Goal: Check status: Check status

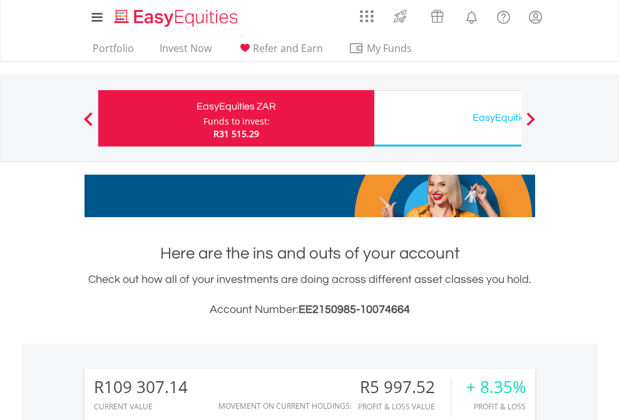
scroll to position [120, 196]
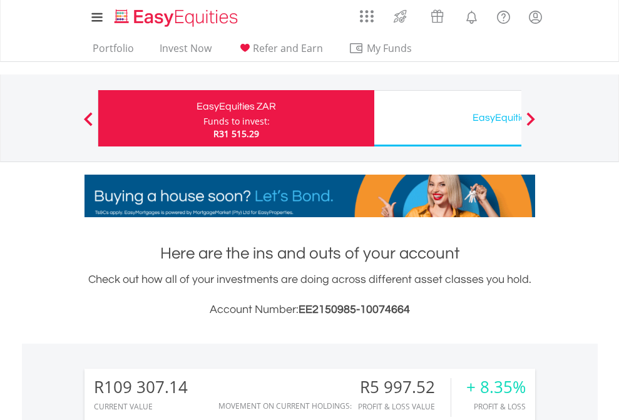
click at [203, 118] on div "Funds to invest:" at bounding box center [236, 121] width 66 height 13
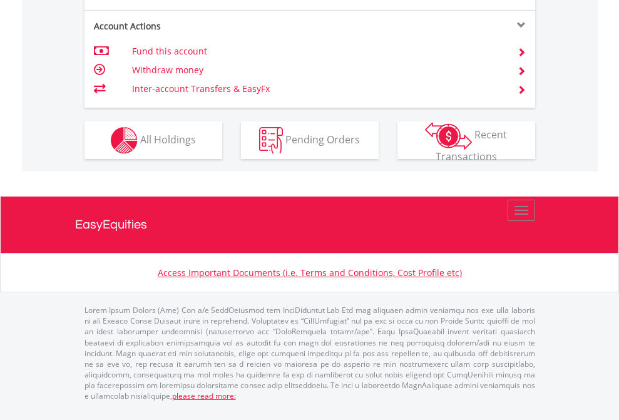
scroll to position [1224, 0]
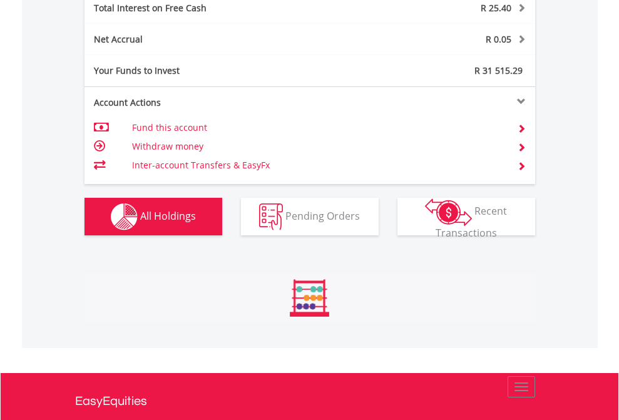
scroll to position [120, 196]
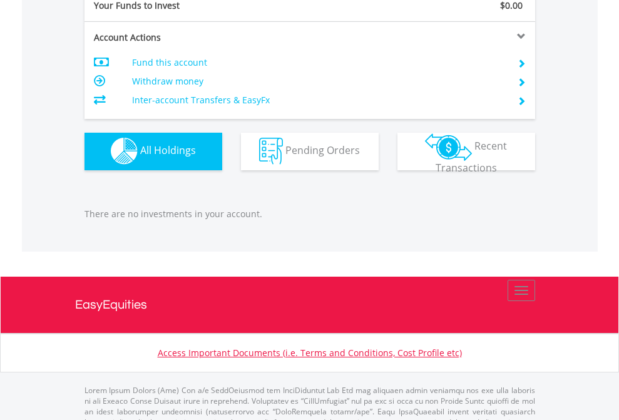
scroll to position [1238, 0]
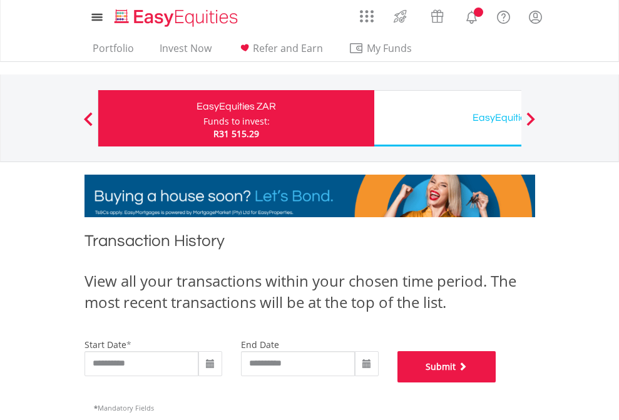
click at [496, 382] on button "Submit" at bounding box center [446, 366] width 99 height 31
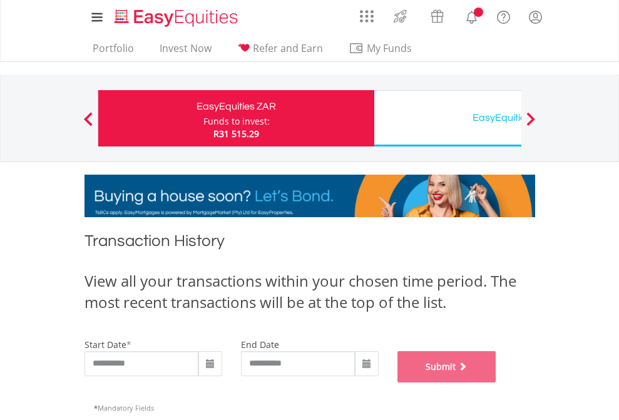
scroll to position [507, 0]
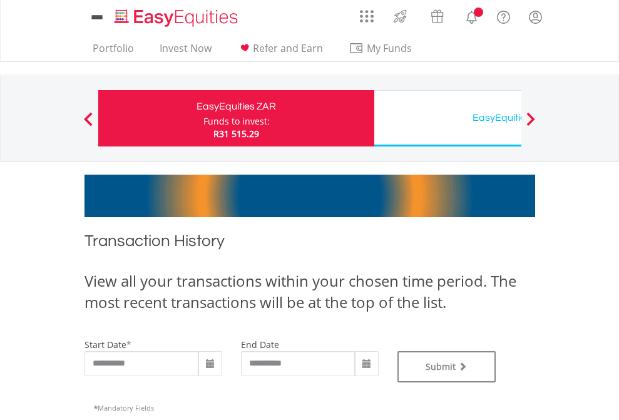
click at [447, 118] on div "EasyEquities USD" at bounding box center [512, 118] width 261 height 18
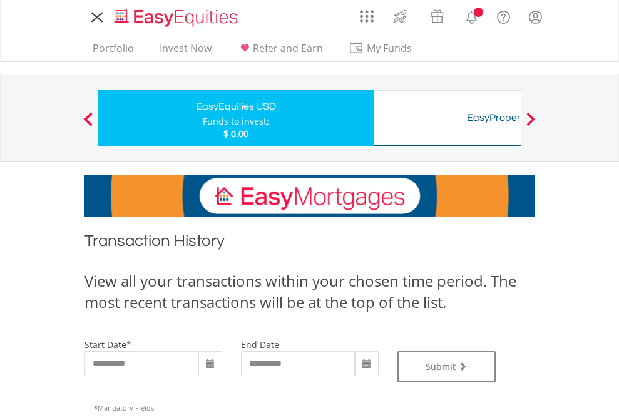
type input "**********"
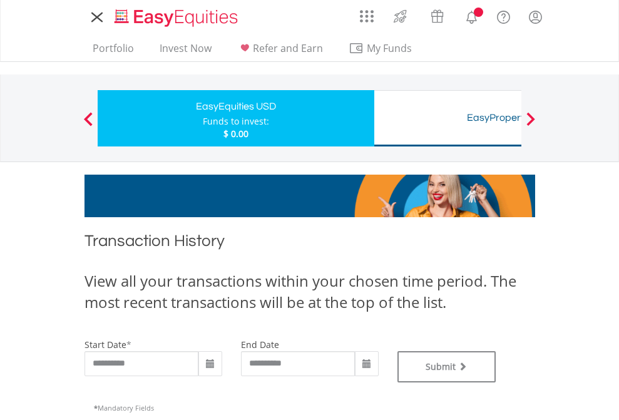
type input "**********"
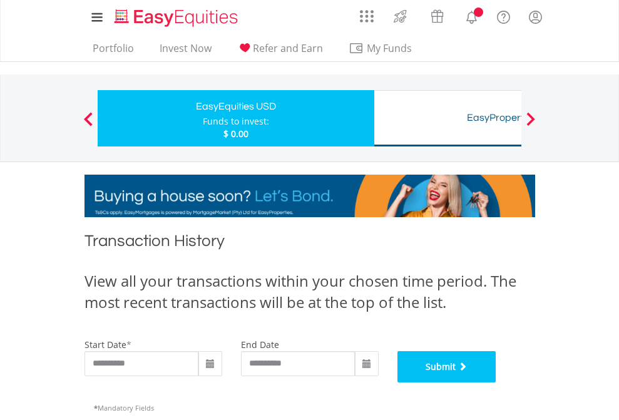
click at [496, 382] on button "Submit" at bounding box center [446, 366] width 99 height 31
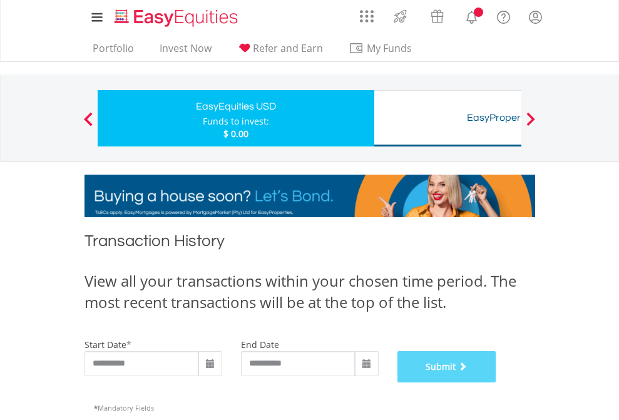
scroll to position [507, 0]
